Goal: Navigation & Orientation: Find specific page/section

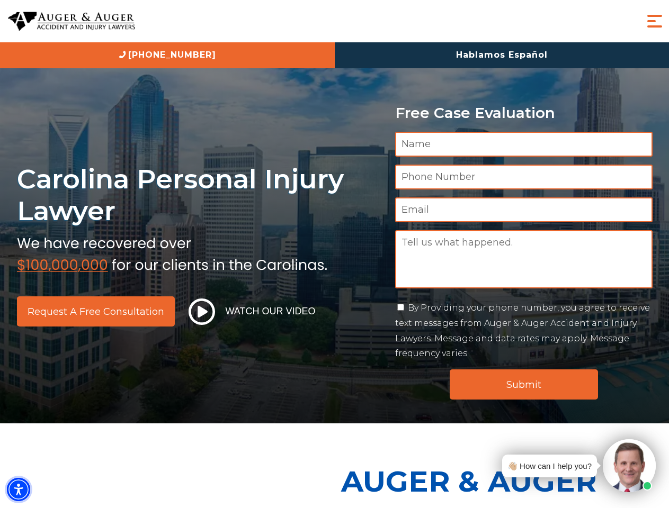
click at [19, 490] on img "Accessibility Menu" at bounding box center [18, 489] width 23 height 23
